Goal: Task Accomplishment & Management: Use online tool/utility

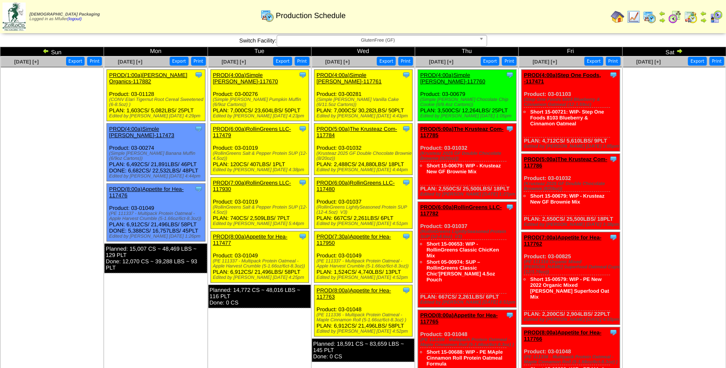
click at [348, 41] on span "GlutenFree (GF)" at bounding box center [377, 40] width 195 height 10
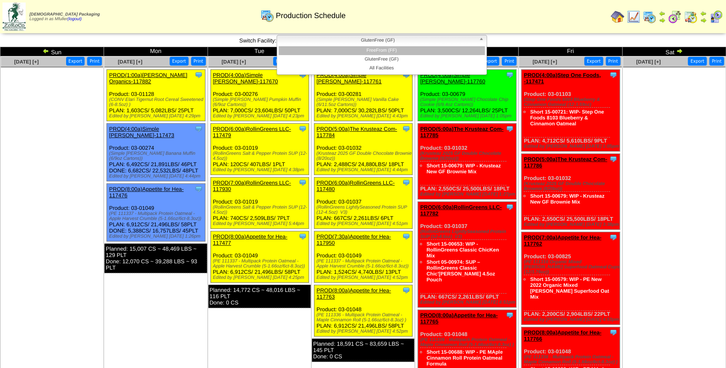
click at [351, 49] on li "FreeFrom (FF)" at bounding box center [382, 50] width 206 height 9
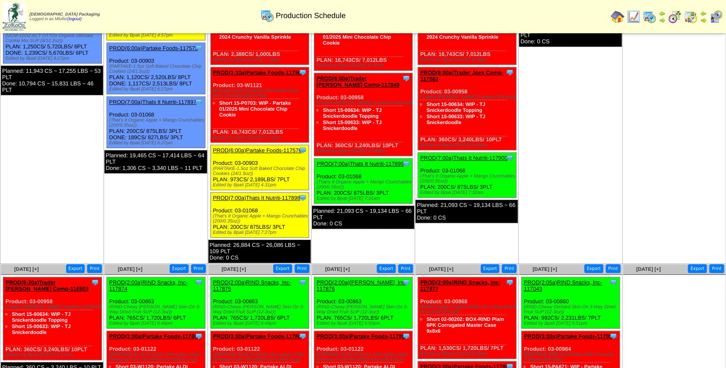
scroll to position [229, 0]
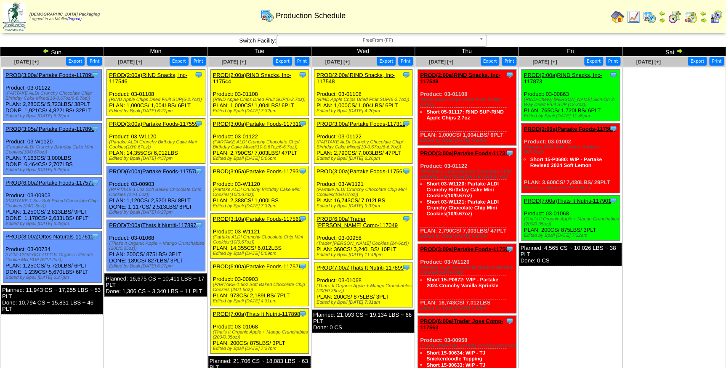
click at [356, 72] on link "PROD(2:00a)RIND Snacks, Inc-117548" at bounding box center [356, 78] width 78 height 13
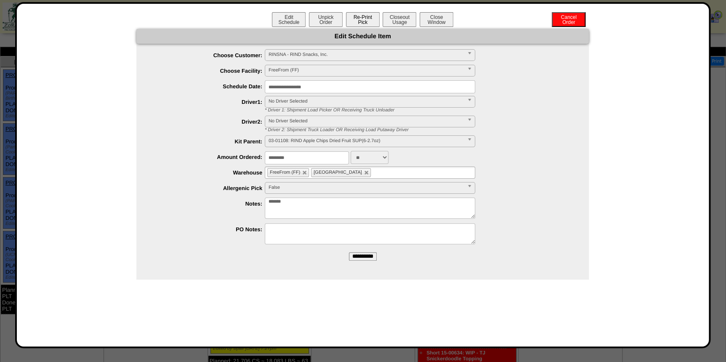
click at [357, 24] on button "Re-Print Pick" at bounding box center [363, 19] width 34 height 15
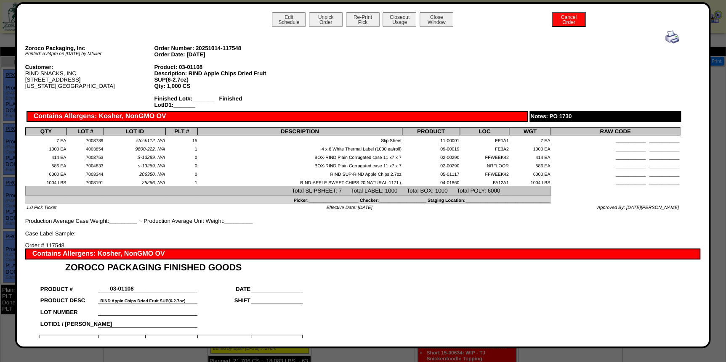
click at [668, 40] on img at bounding box center [671, 36] width 13 height 13
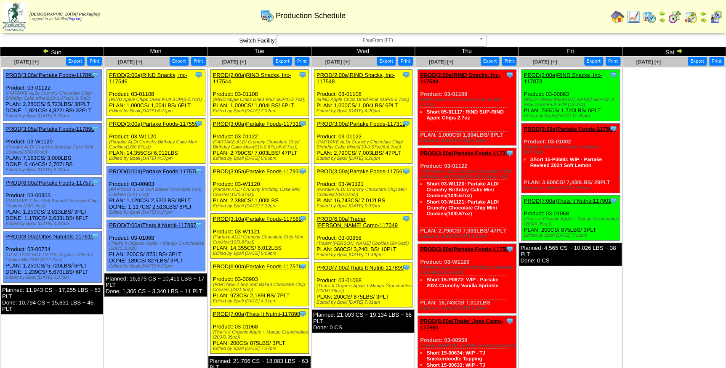
click at [366, 122] on link "PROD(3:00a)Partake Foods-117311" at bounding box center [361, 124] width 89 height 6
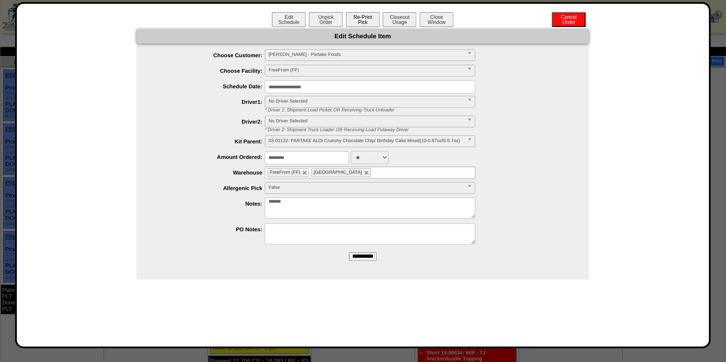
click at [365, 19] on button "Re-Print Pick" at bounding box center [363, 19] width 34 height 15
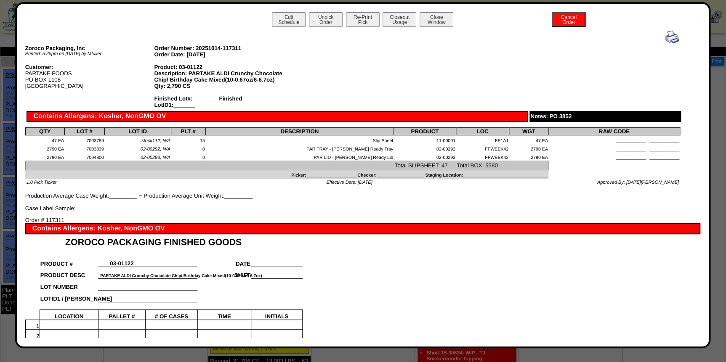
click at [668, 37] on img at bounding box center [671, 36] width 13 height 13
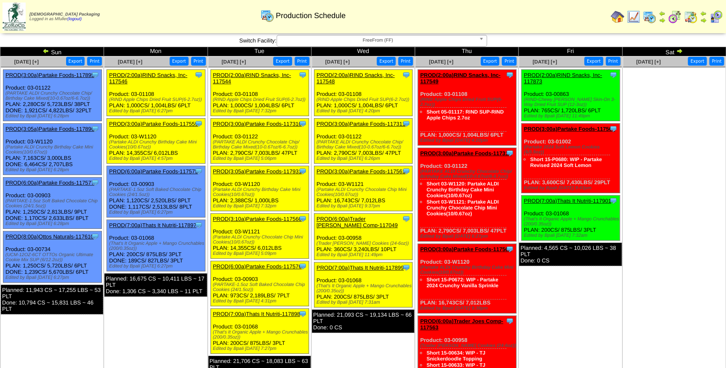
click at [352, 170] on link "PROD(3:00a)Partake Foods-117561" at bounding box center [361, 171] width 89 height 6
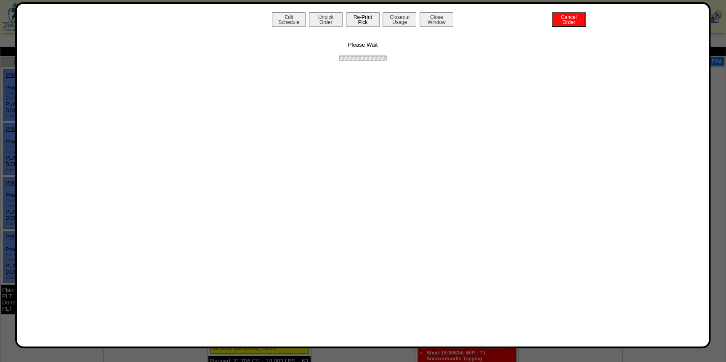
click at [364, 20] on button "Re-Print Pick" at bounding box center [363, 19] width 34 height 15
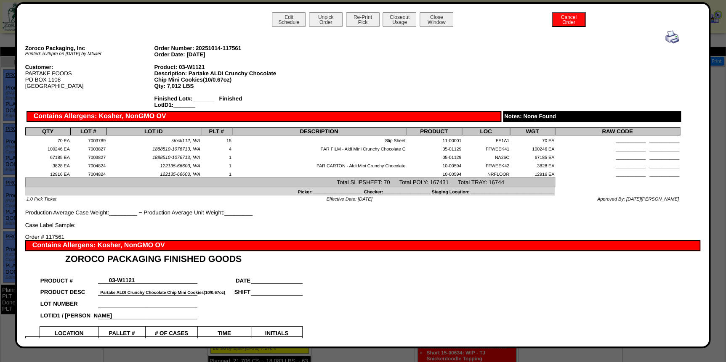
click at [668, 34] on img at bounding box center [671, 36] width 13 height 13
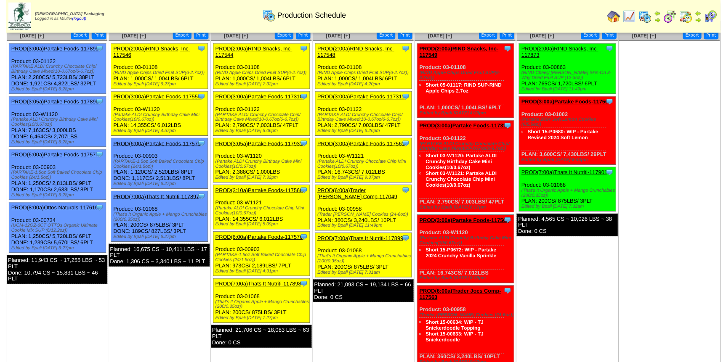
scroll to position [38, 0]
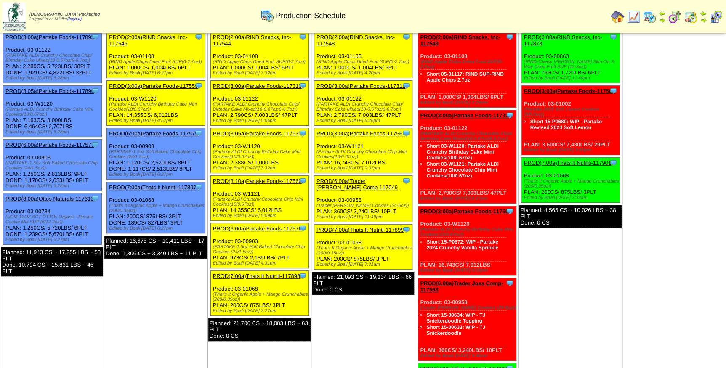
click at [355, 180] on link "PROD(6:00a)Trader [PERSON_NAME] Comp-117049" at bounding box center [357, 184] width 81 height 13
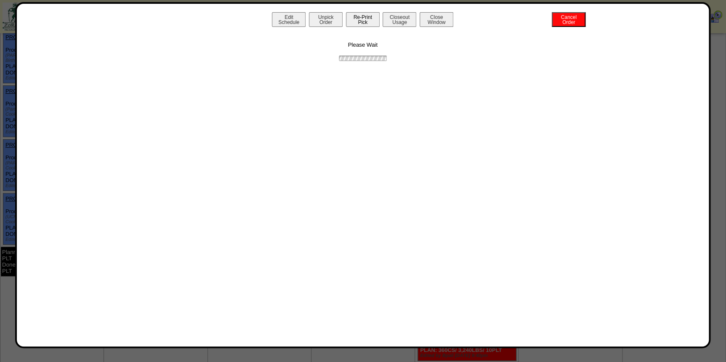
click at [361, 21] on button "Re-Print Pick" at bounding box center [363, 19] width 34 height 15
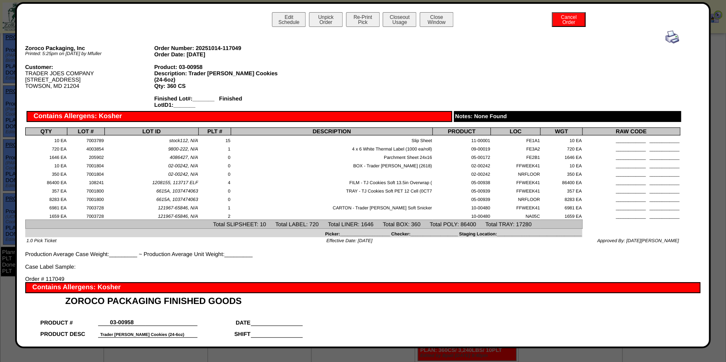
click at [665, 37] on img at bounding box center [671, 36] width 13 height 13
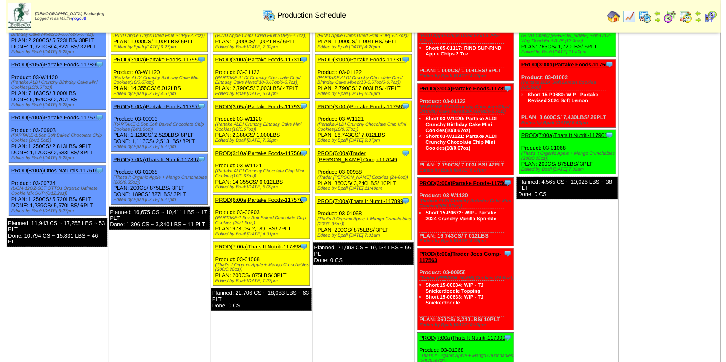
scroll to position [76, 0]
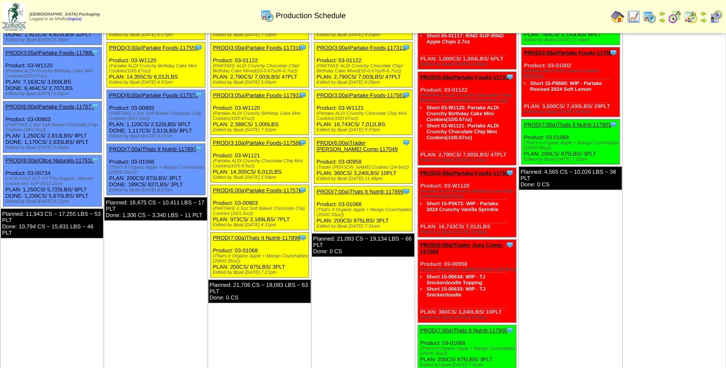
click at [343, 189] on link "PROD(7:00a)Thats It Nutriti-117899" at bounding box center [360, 192] width 87 height 6
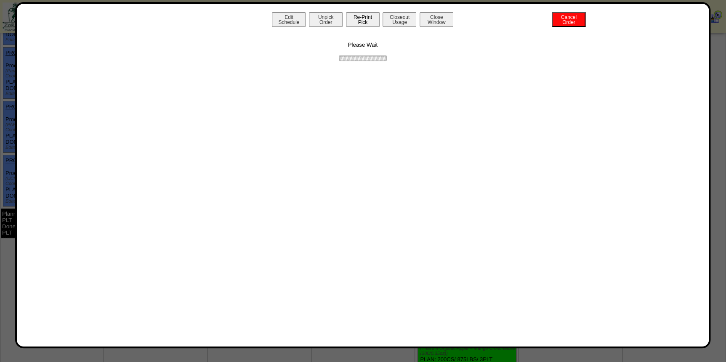
click at [356, 19] on button "Re-Print Pick" at bounding box center [363, 19] width 34 height 15
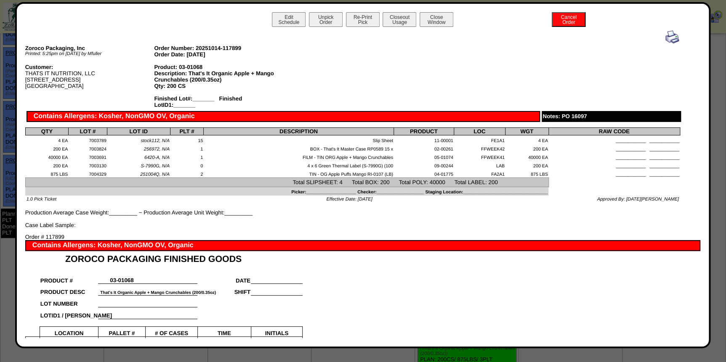
click at [665, 38] on img at bounding box center [671, 36] width 13 height 13
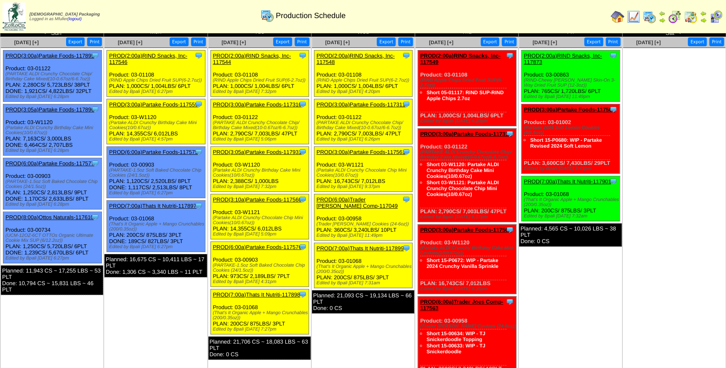
scroll to position [38, 0]
